Goal: Transaction & Acquisition: Purchase product/service

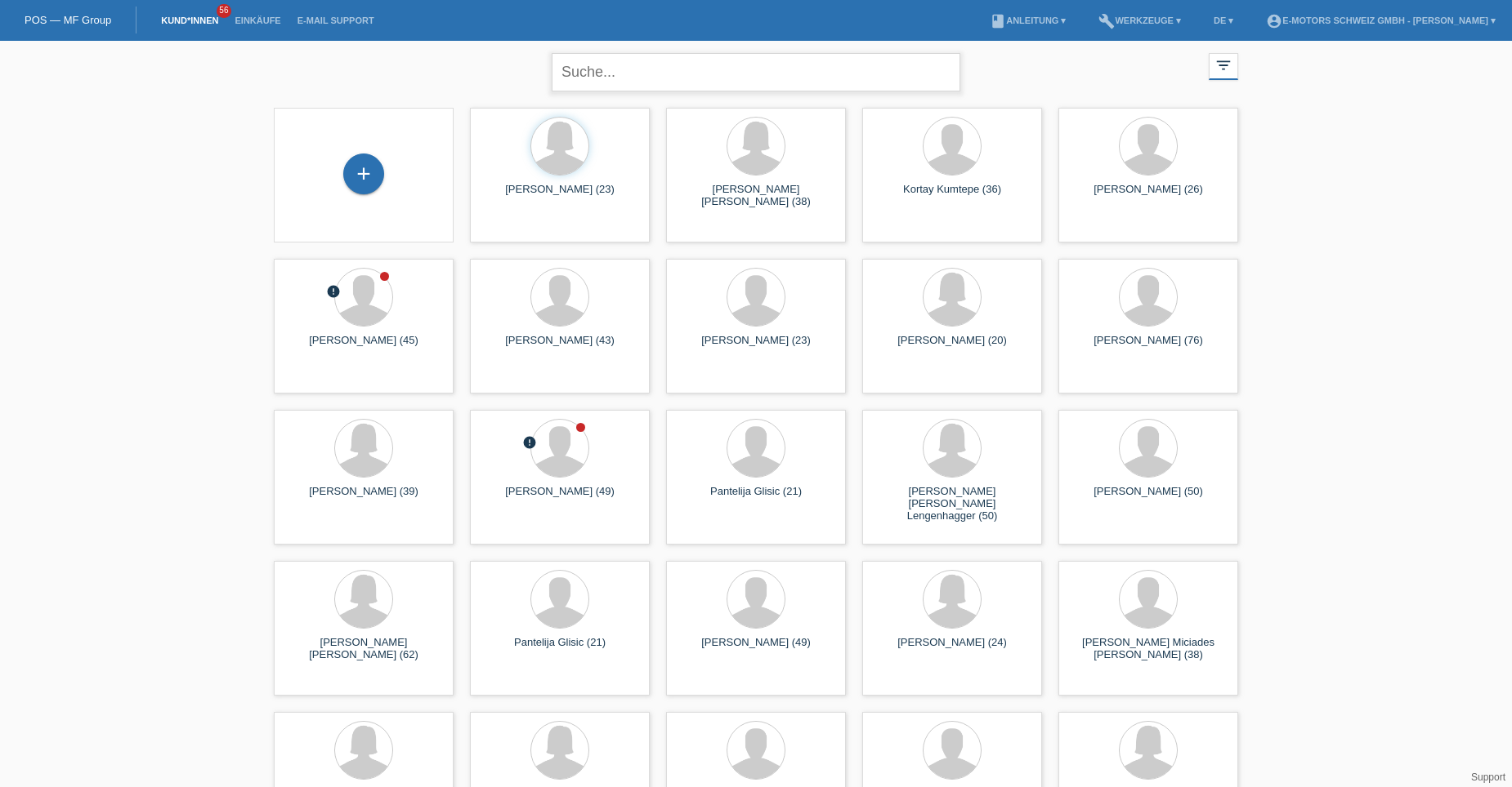
click at [595, 73] on input "text" at bounding box center [756, 72] width 408 height 39
type input "aide"
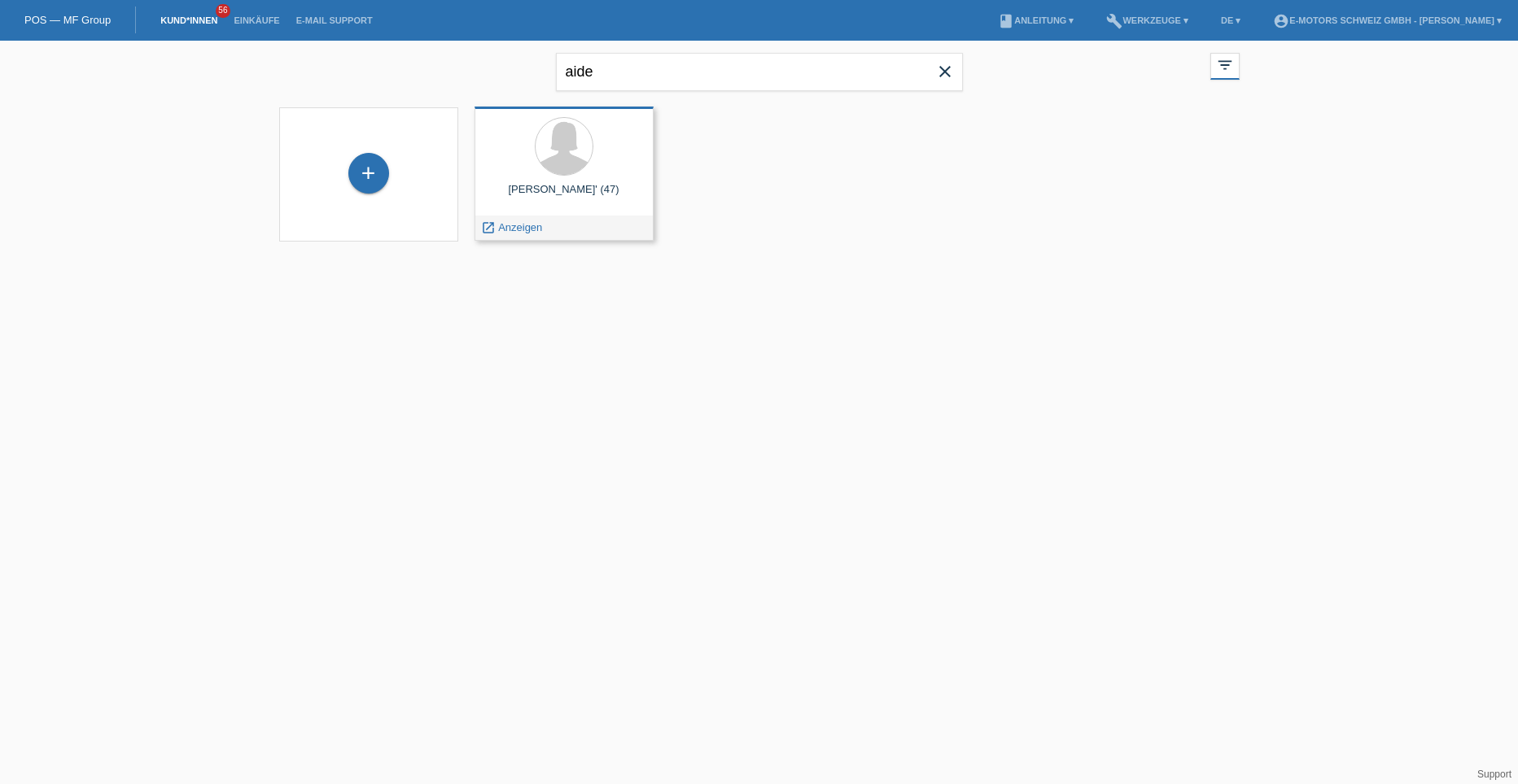
click at [567, 193] on div "Aide Medina Muñoz' (47)" at bounding box center [564, 196] width 153 height 26
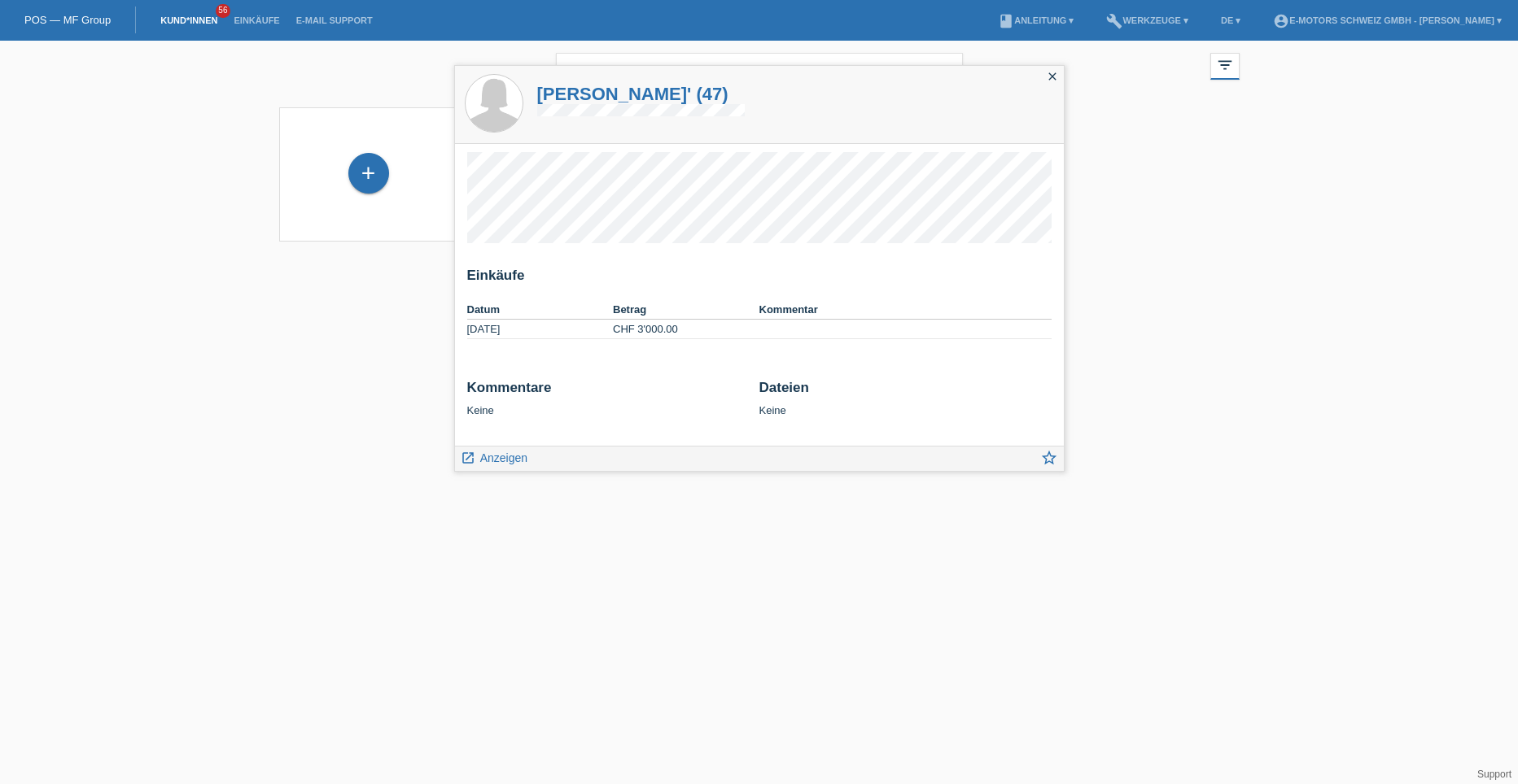
click at [1060, 61] on div "aide close filter_list view_module Alle Kund*innen anzeigen star Markierte Kund…" at bounding box center [759, 69] width 977 height 58
click at [1049, 75] on icon "close" at bounding box center [1052, 76] width 13 height 13
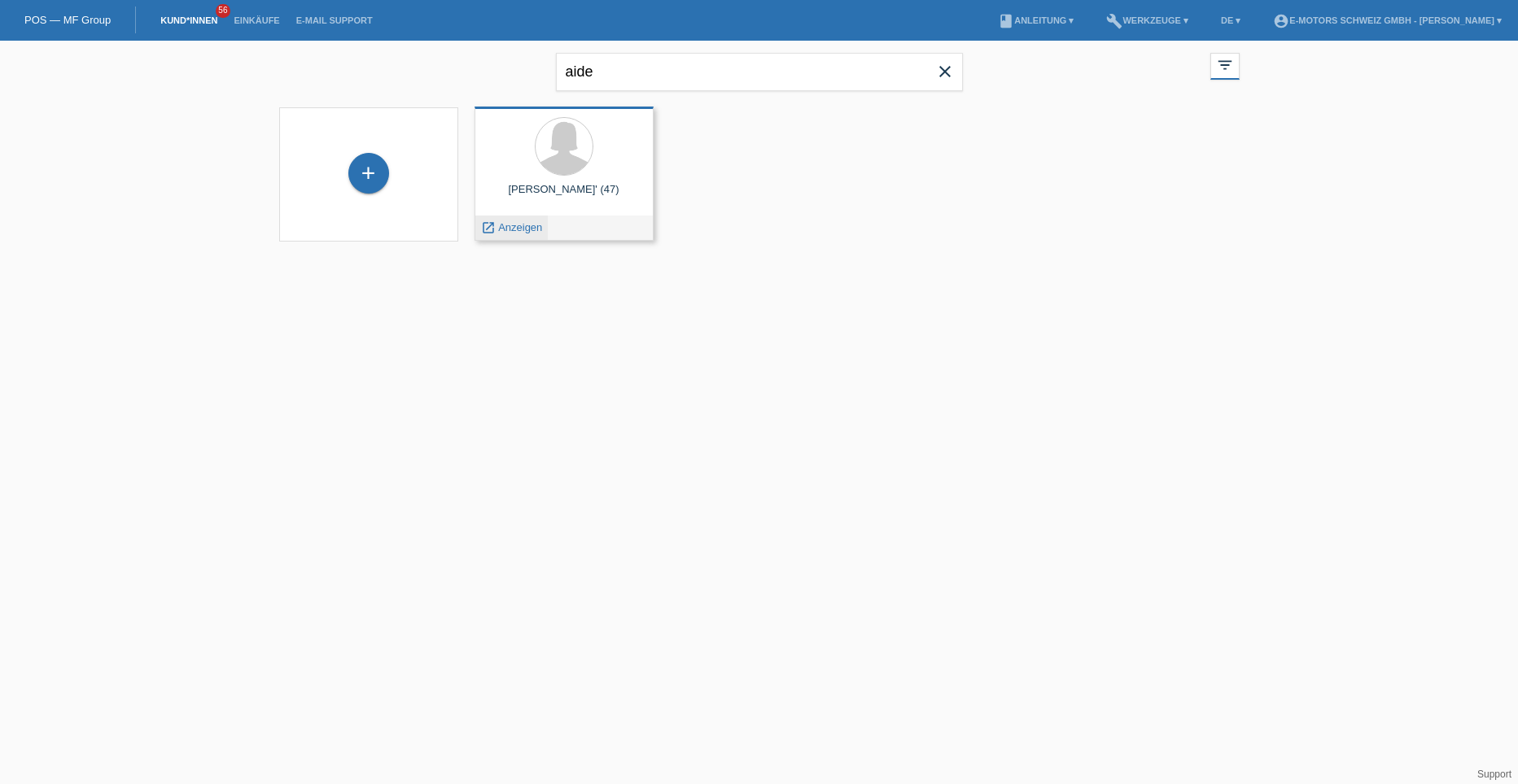
click at [529, 223] on span "Anzeigen" at bounding box center [520, 227] width 44 height 12
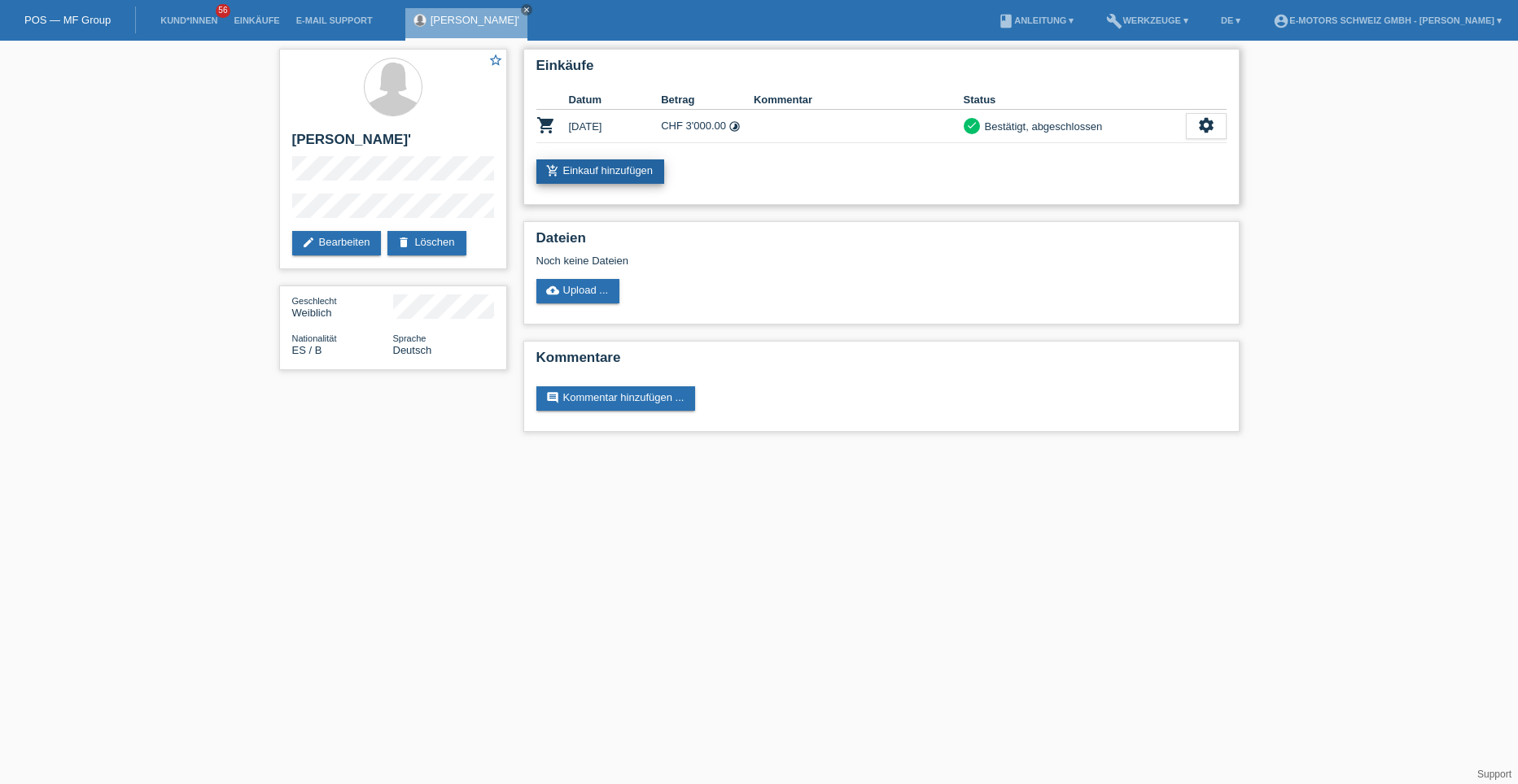
click at [612, 173] on link "add_shopping_cart Einkauf hinzufügen" at bounding box center [601, 171] width 129 height 25
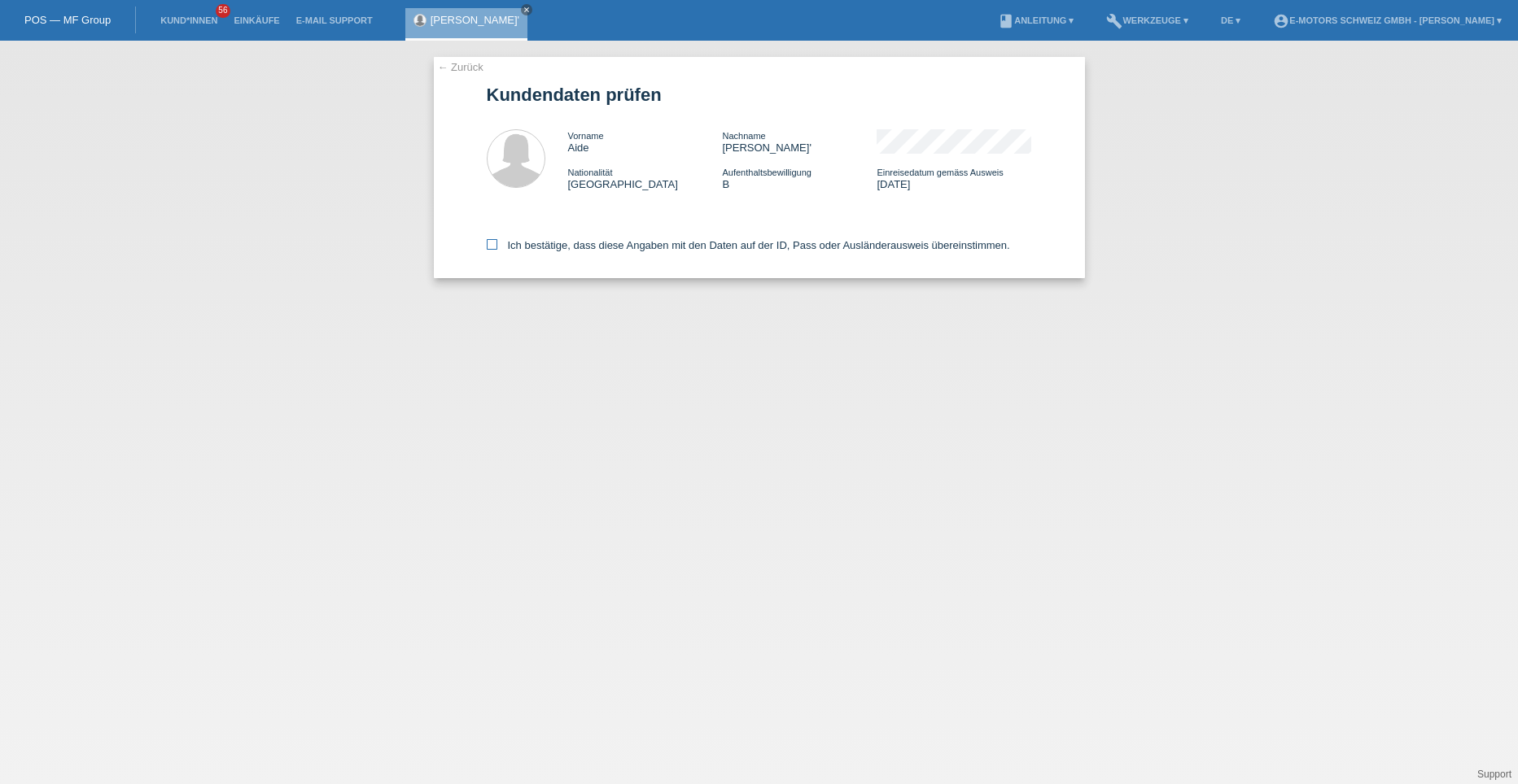
click at [494, 243] on icon at bounding box center [492, 244] width 11 height 11
click at [494, 243] on input "Ich bestätige, dass diese Angaben mit den Daten auf der ID, Pass oder Ausländer…" at bounding box center [492, 244] width 11 height 11
checkbox input "true"
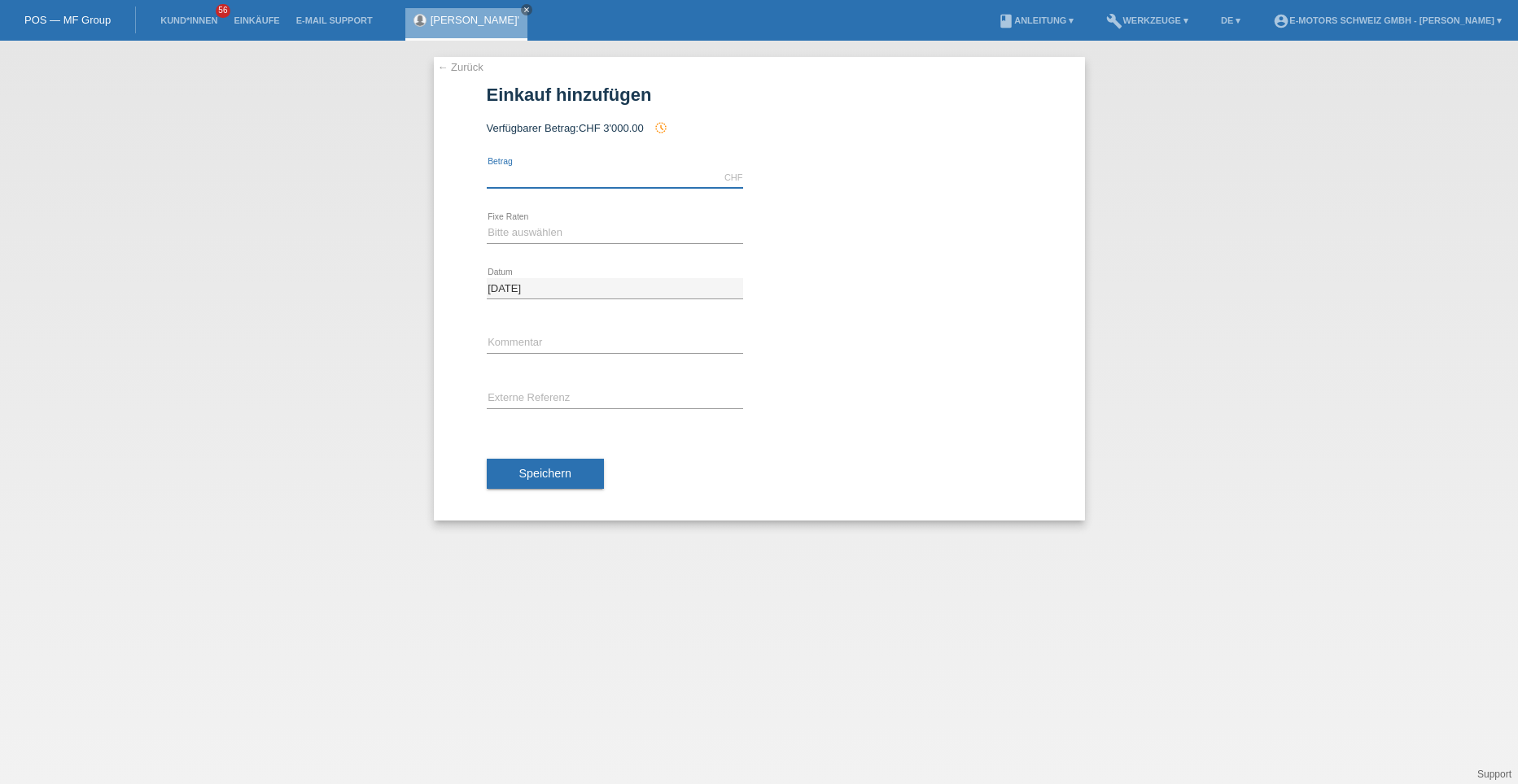
click at [536, 181] on input "text" at bounding box center [615, 177] width 257 height 21
type input "1250.00"
click at [554, 238] on select "Bitte auswählen 12 Raten 24 Raten 36 Raten 48 Raten" at bounding box center [615, 233] width 257 height 20
select select "214"
click at [487, 223] on select "Bitte auswählen 12 Raten 24 Raten 36 Raten 48 Raten" at bounding box center [615, 233] width 257 height 20
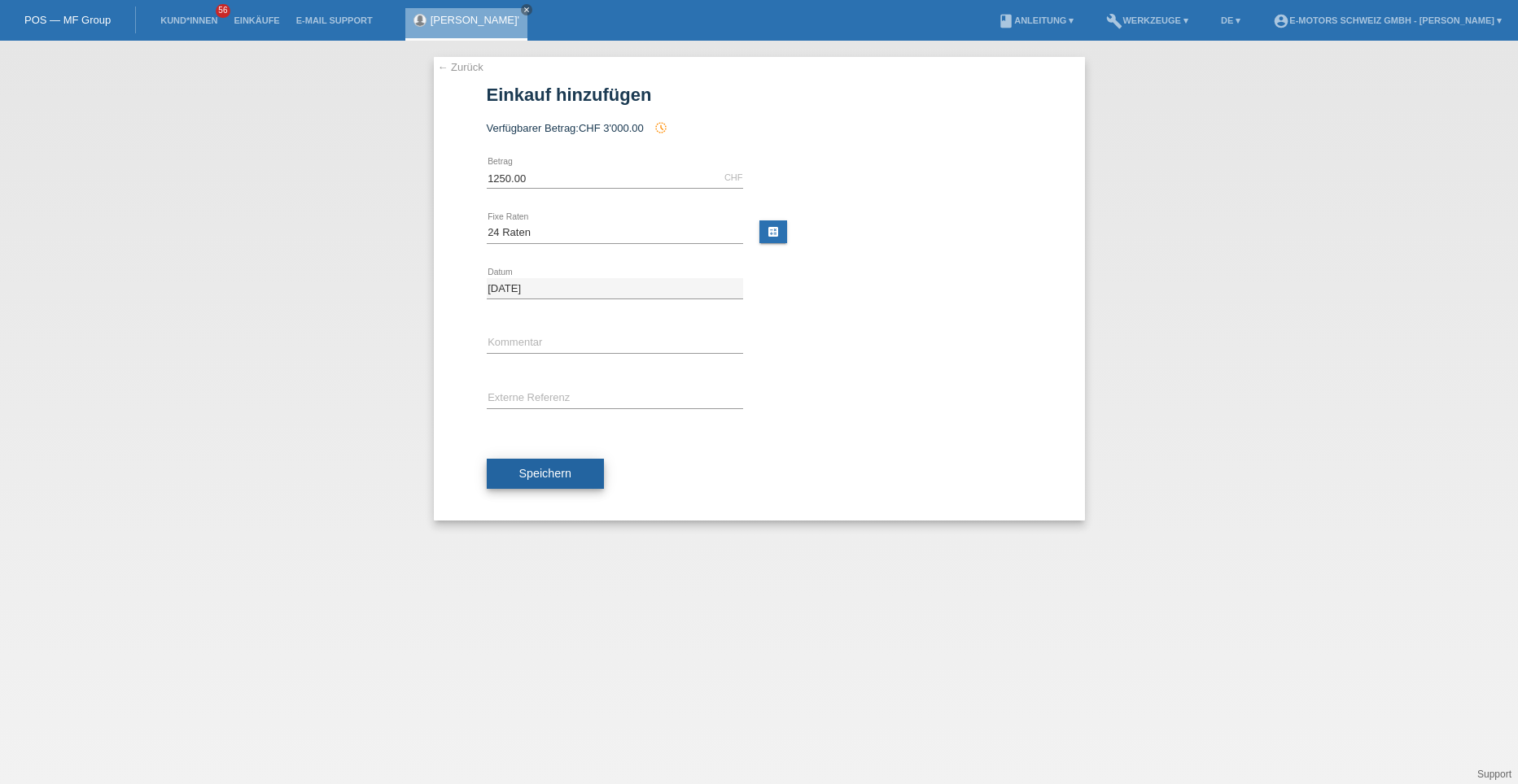
click at [516, 472] on button "Speichern" at bounding box center [545, 474] width 117 height 31
